Goal: Check status

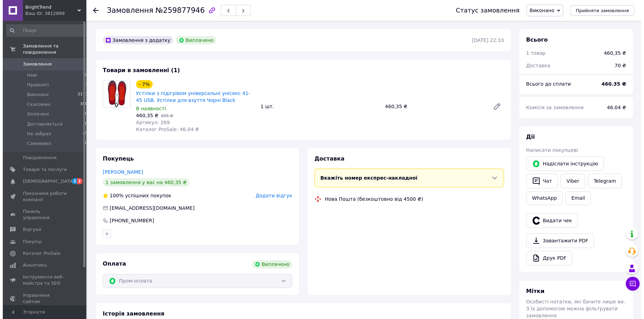
scroll to position [12, 0]
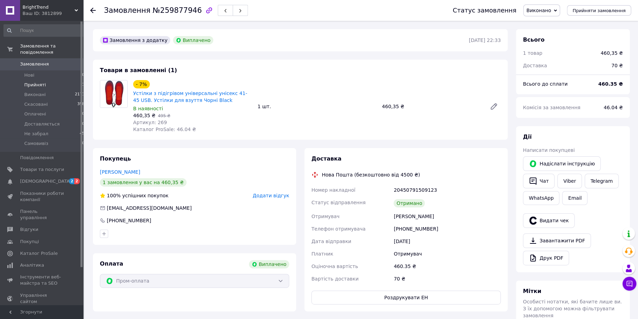
click at [29, 82] on span "Прийняті" at bounding box center [35, 85] width 22 height 6
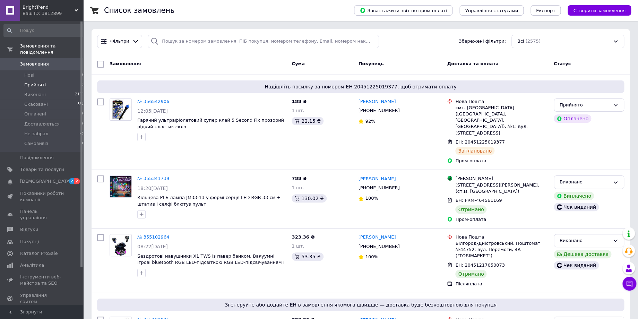
click at [34, 82] on span "Прийняті" at bounding box center [35, 85] width 22 height 6
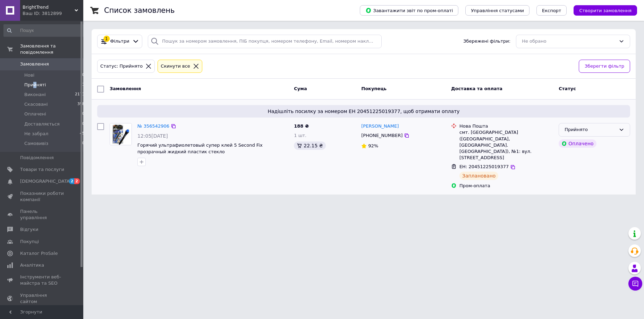
click at [595, 131] on div "Прийнято" at bounding box center [590, 129] width 51 height 7
click at [584, 178] on li "Доставляється" at bounding box center [594, 182] width 71 height 13
